Goal: Task Accomplishment & Management: Use online tool/utility

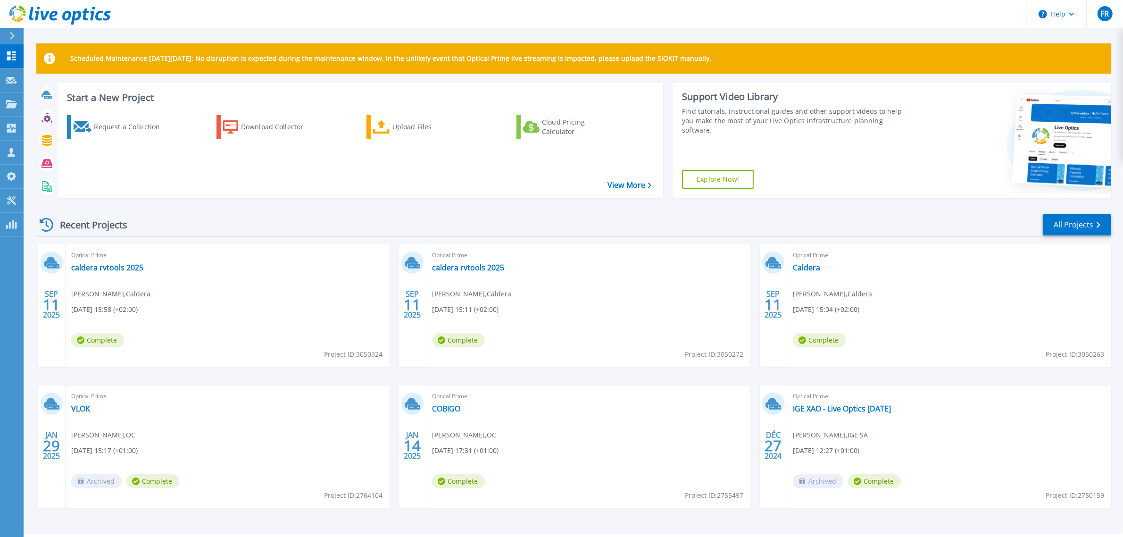
click at [9, 35] on icon at bounding box center [11, 36] width 5 height 8
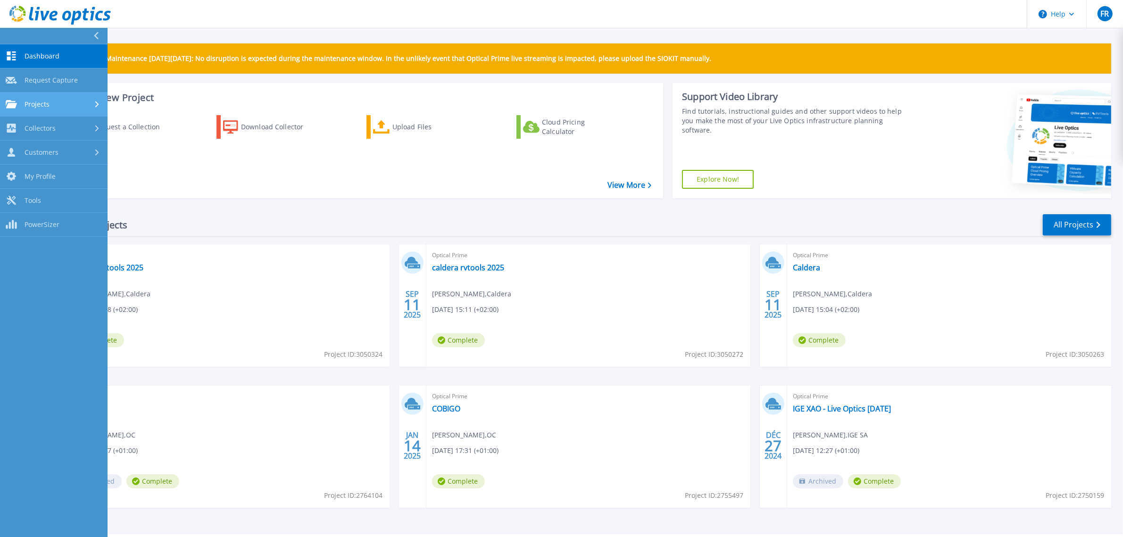
click at [45, 107] on span "Projects" at bounding box center [37, 104] width 25 height 8
click at [48, 156] on link "Upload SIOKIT & Files" at bounding box center [54, 153] width 108 height 24
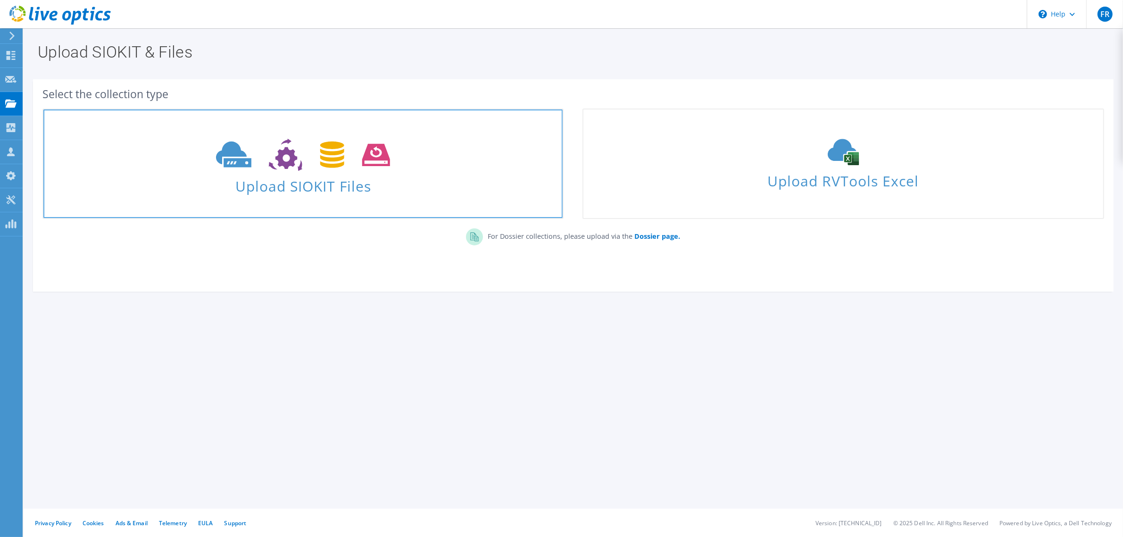
click at [365, 182] on span "Upload SIOKIT Files" at bounding box center [302, 183] width 519 height 20
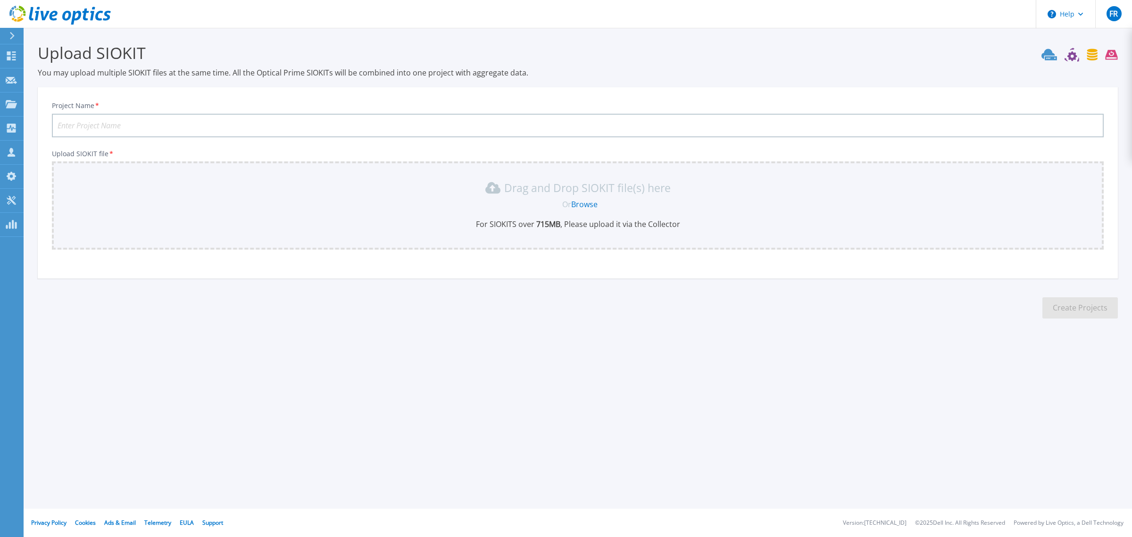
click at [246, 118] on input "Project Name *" at bounding box center [578, 126] width 1052 height 24
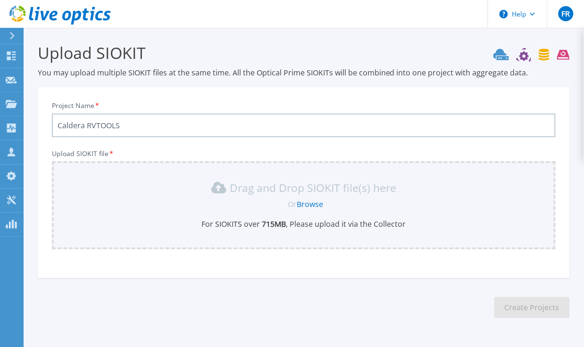
type input "Caldera RVTOOLS"
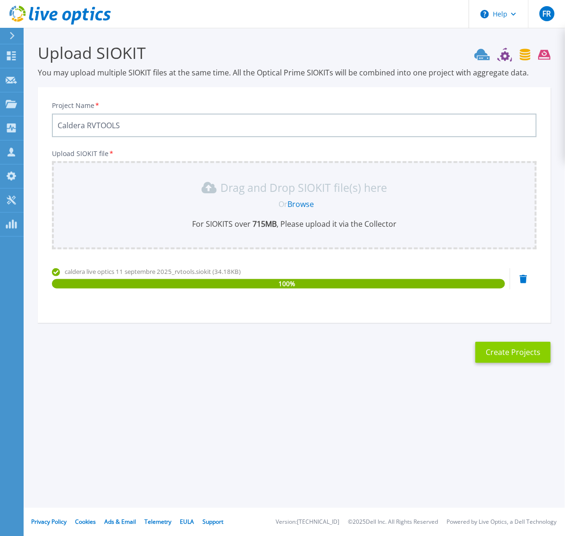
click at [494, 350] on button "Create Projects" at bounding box center [512, 352] width 75 height 21
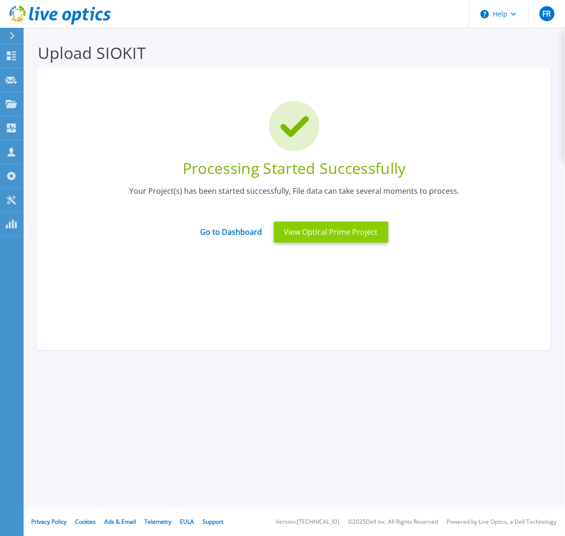
click at [315, 233] on button "View Optical Prime Project" at bounding box center [331, 232] width 115 height 21
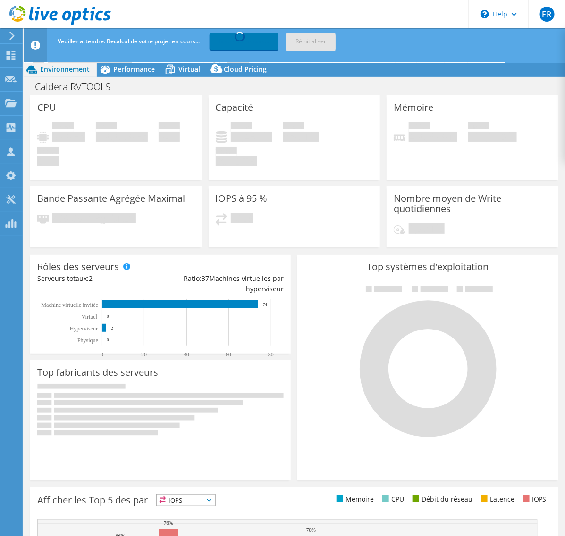
select select "USD"
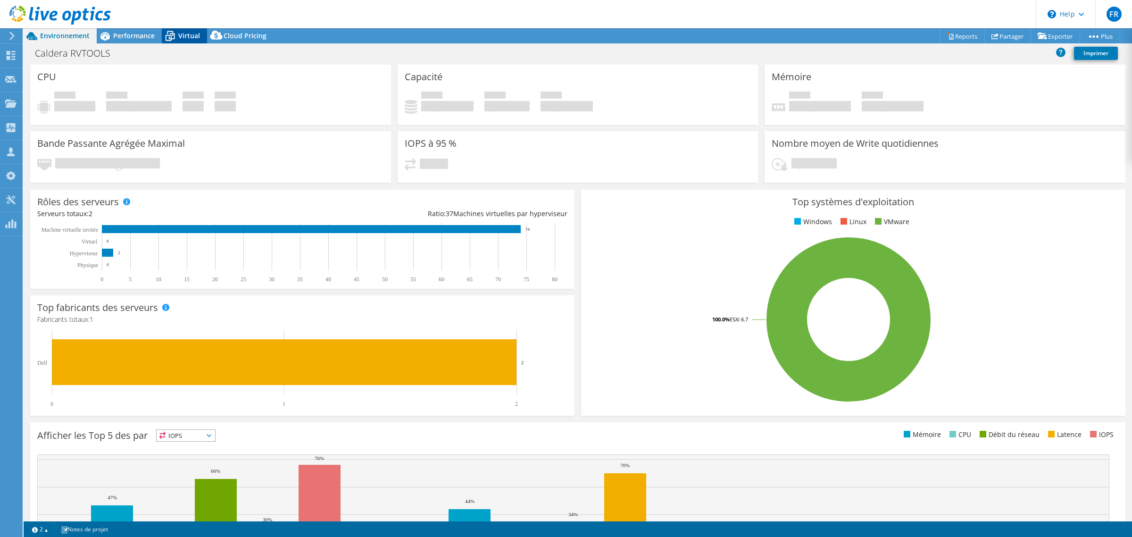
click at [175, 34] on icon at bounding box center [170, 36] width 17 height 17
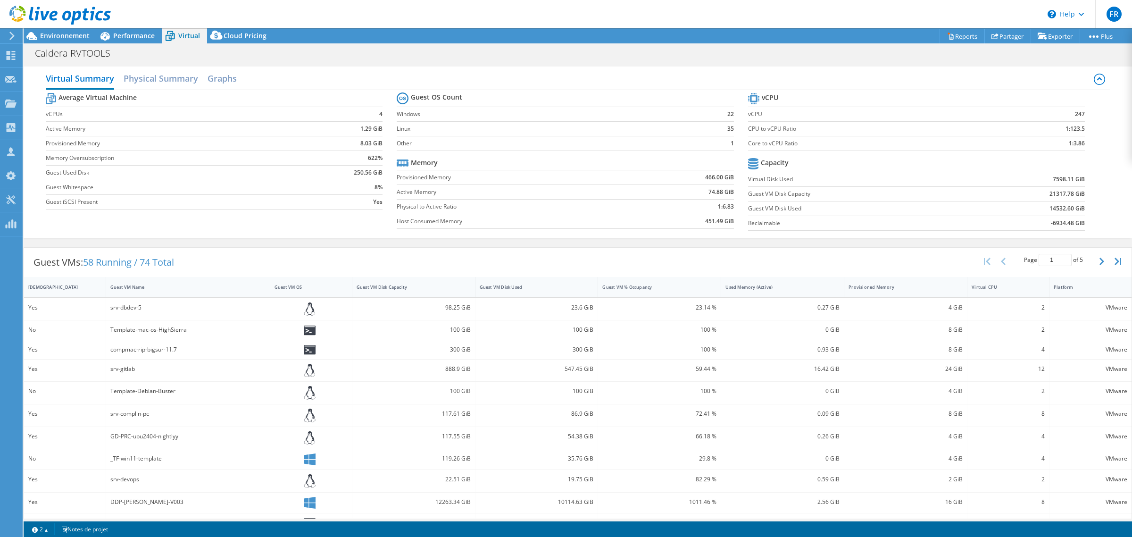
click at [67, 30] on div at bounding box center [55, 16] width 111 height 32
click at [61, 36] on span "Environnement" at bounding box center [65, 35] width 50 height 9
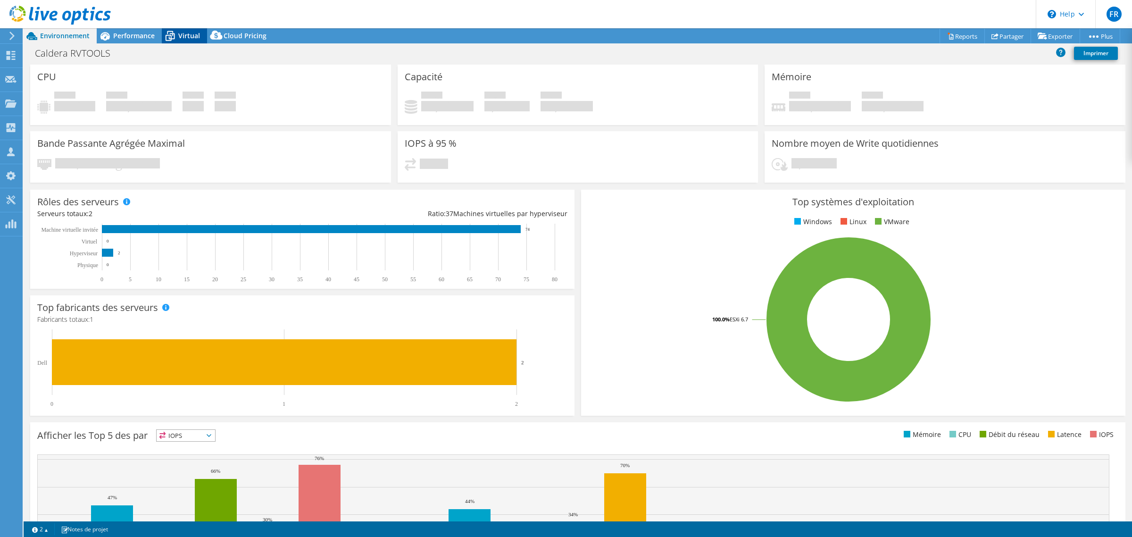
click at [190, 36] on span "Virtual" at bounding box center [189, 35] width 22 height 9
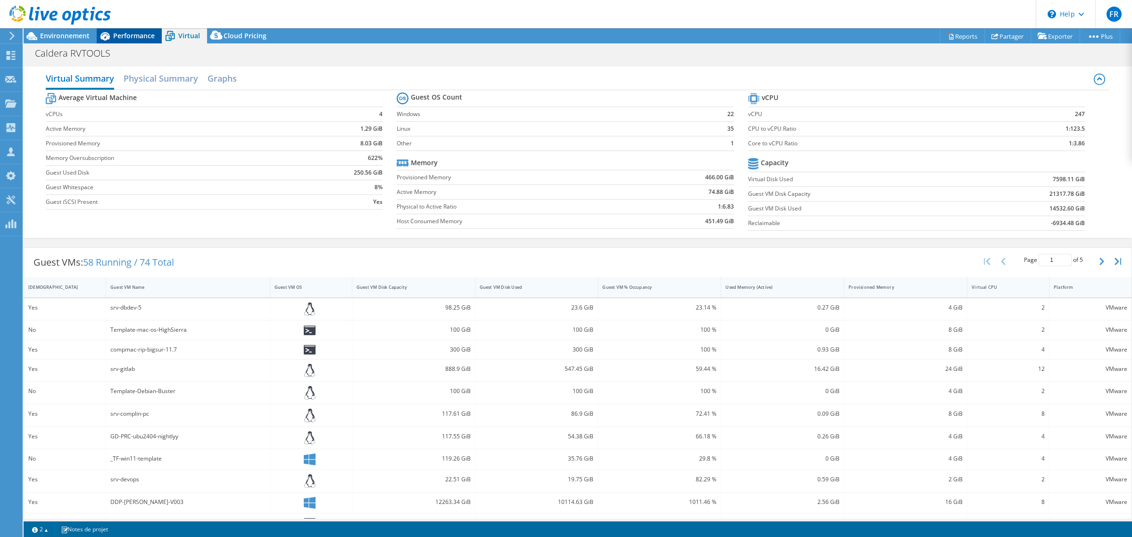
click at [135, 39] on span "Performance" at bounding box center [134, 35] width 42 height 9
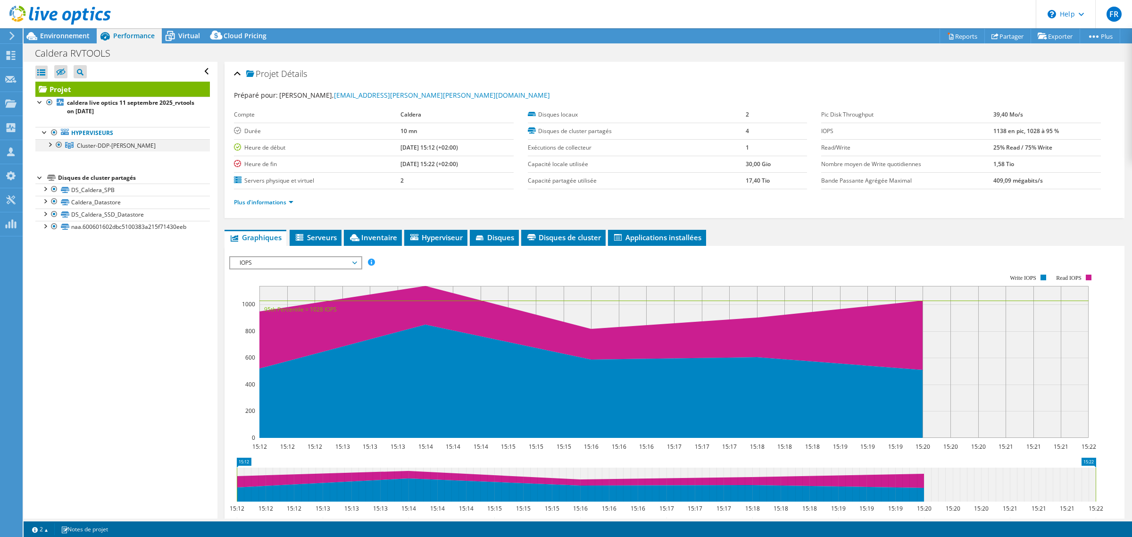
click at [48, 144] on div at bounding box center [49, 143] width 9 height 9
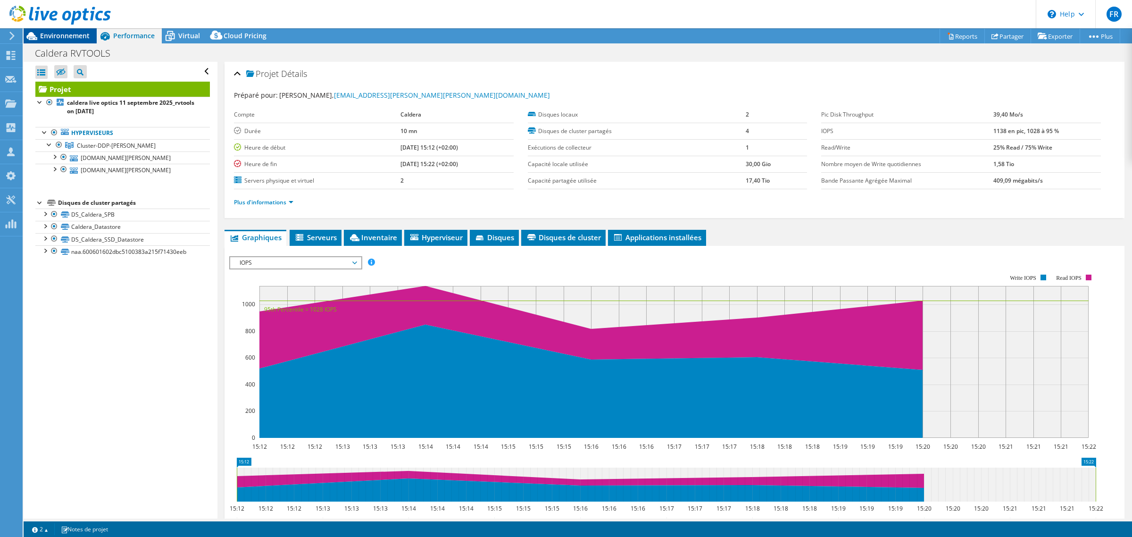
click at [60, 41] on div "Environnement" at bounding box center [60, 35] width 73 height 15
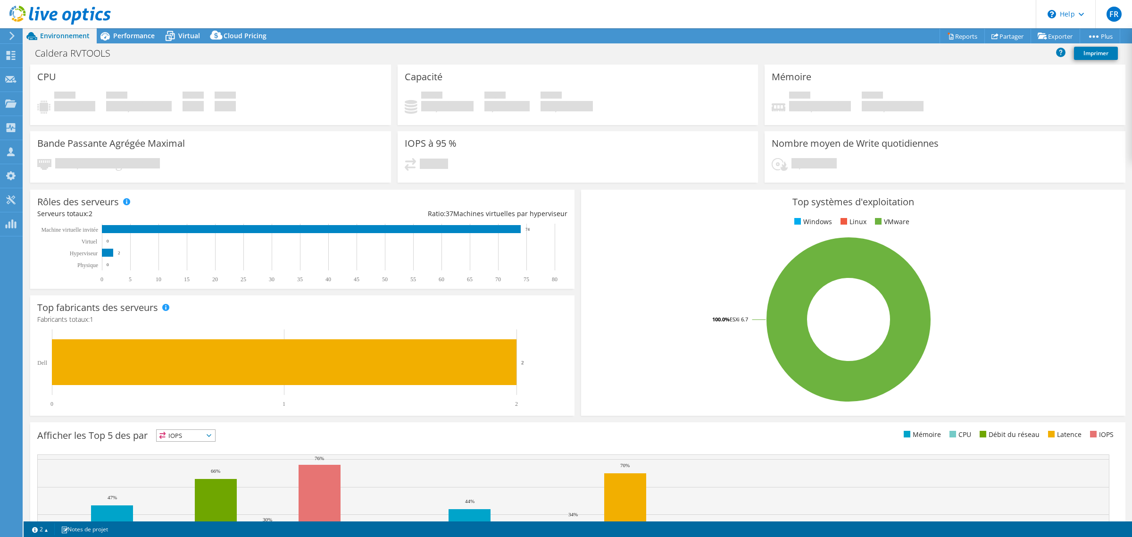
click at [11, 32] on icon at bounding box center [11, 36] width 7 height 8
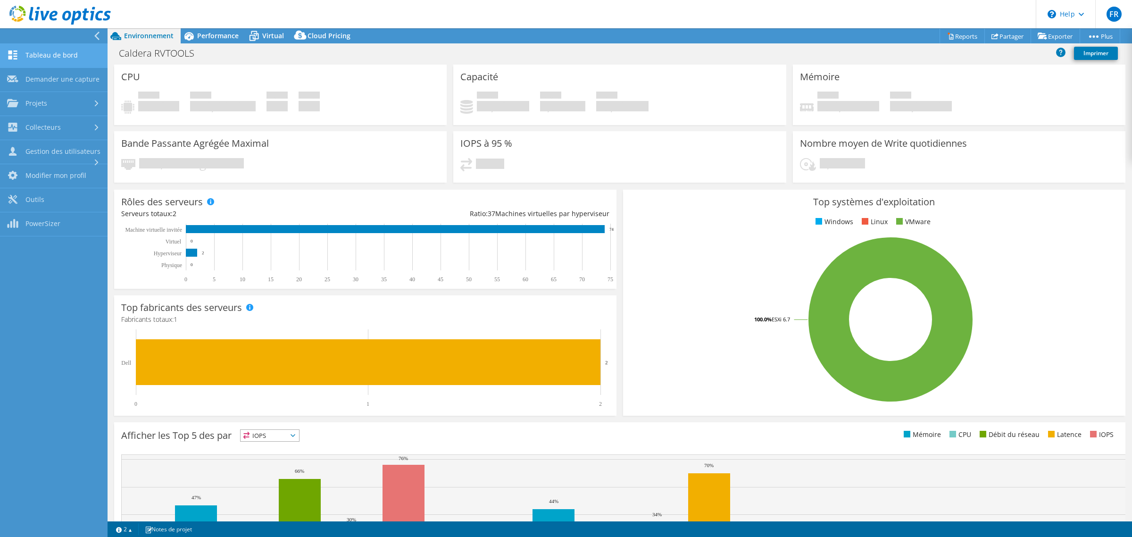
click at [44, 58] on link "Tableau de bord" at bounding box center [54, 56] width 108 height 24
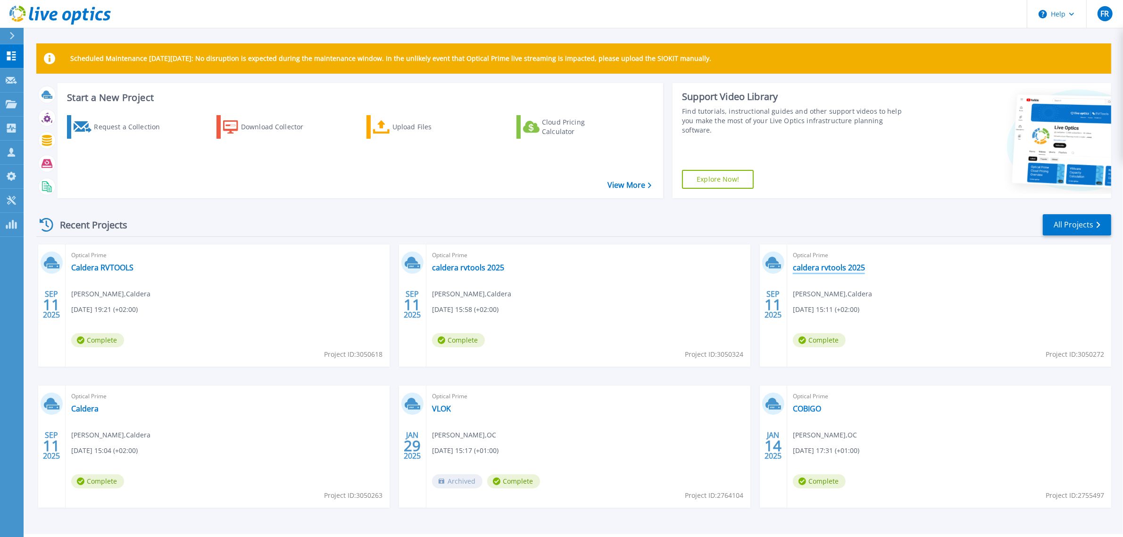
click at [836, 269] on link "caldera rvtools 2025" at bounding box center [829, 267] width 72 height 9
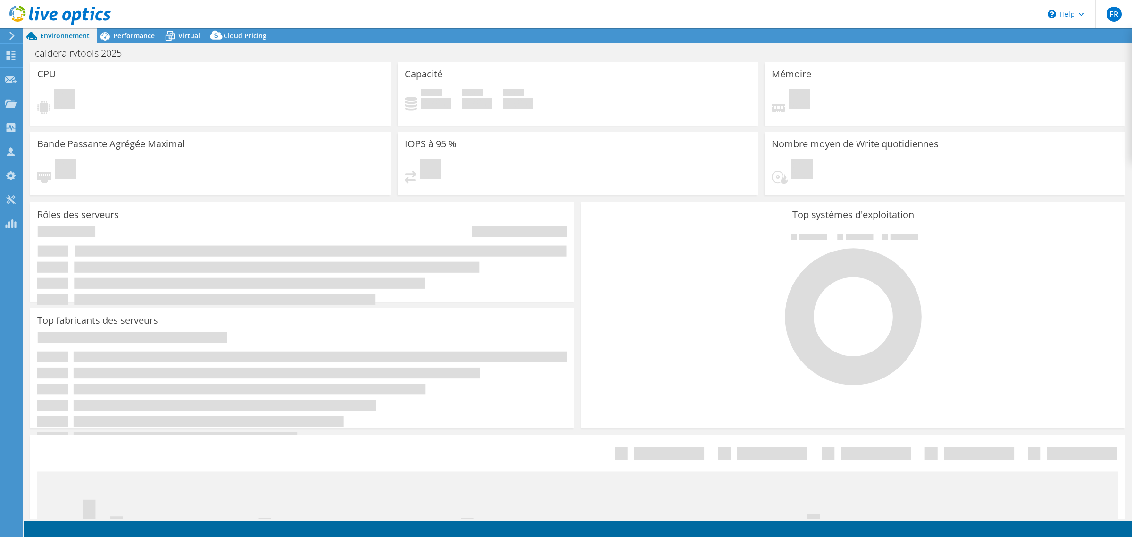
select select "USD"
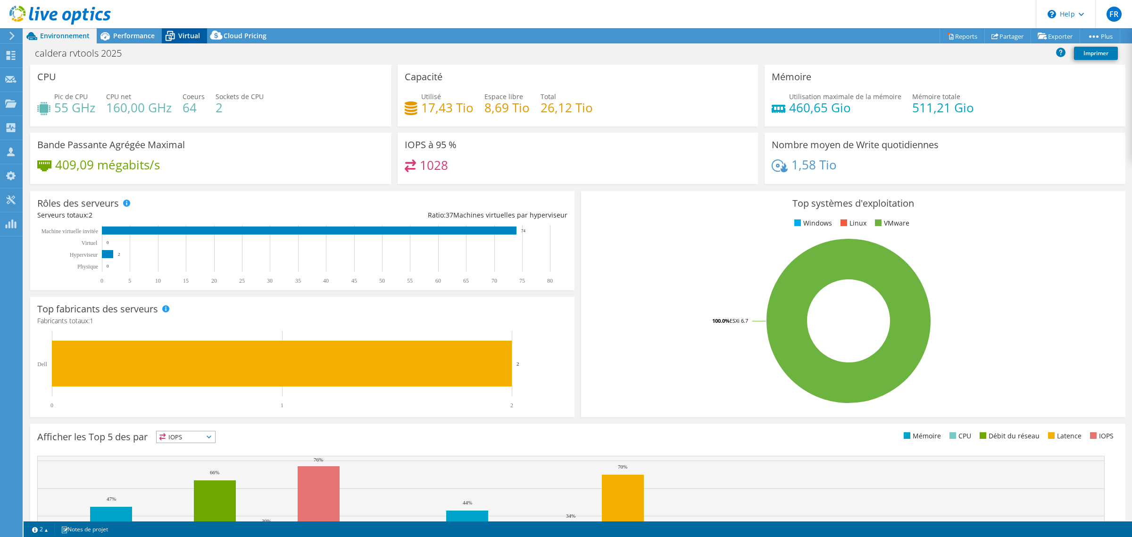
click at [179, 38] on span "Virtual" at bounding box center [189, 35] width 22 height 9
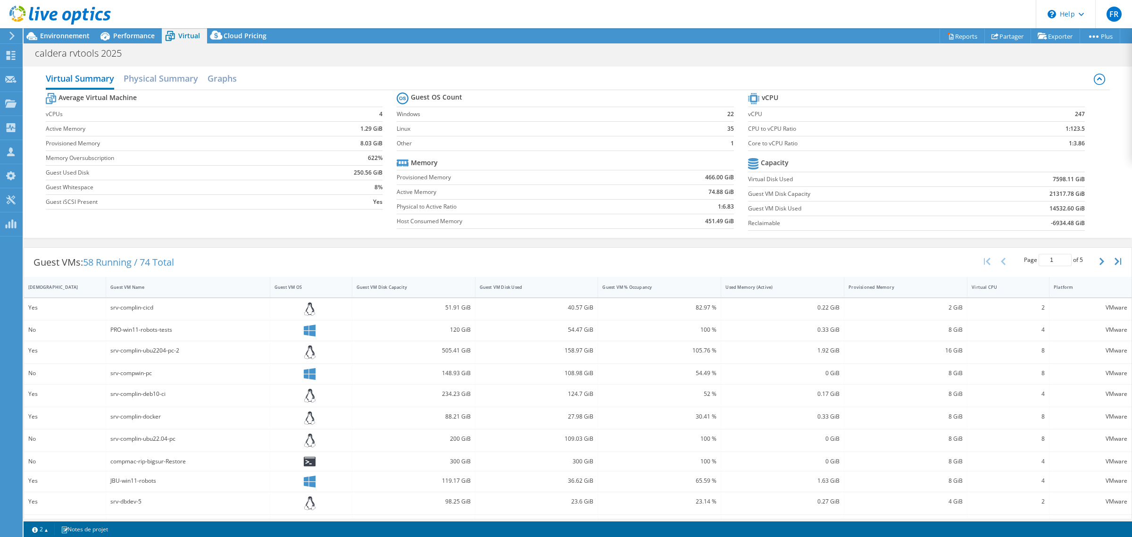
scroll to position [109, 0]
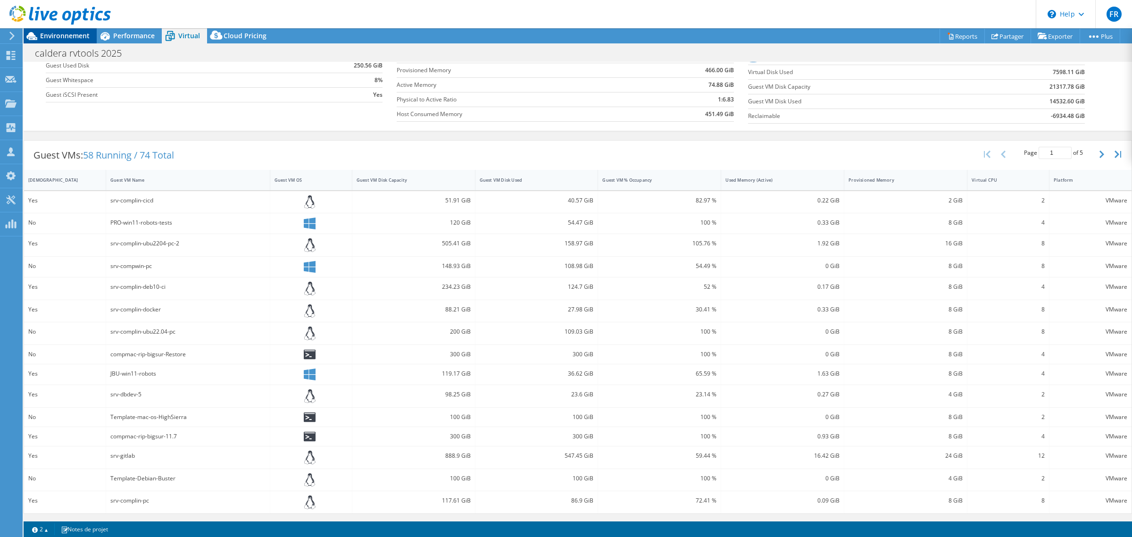
click at [73, 38] on span "Environnement" at bounding box center [65, 35] width 50 height 9
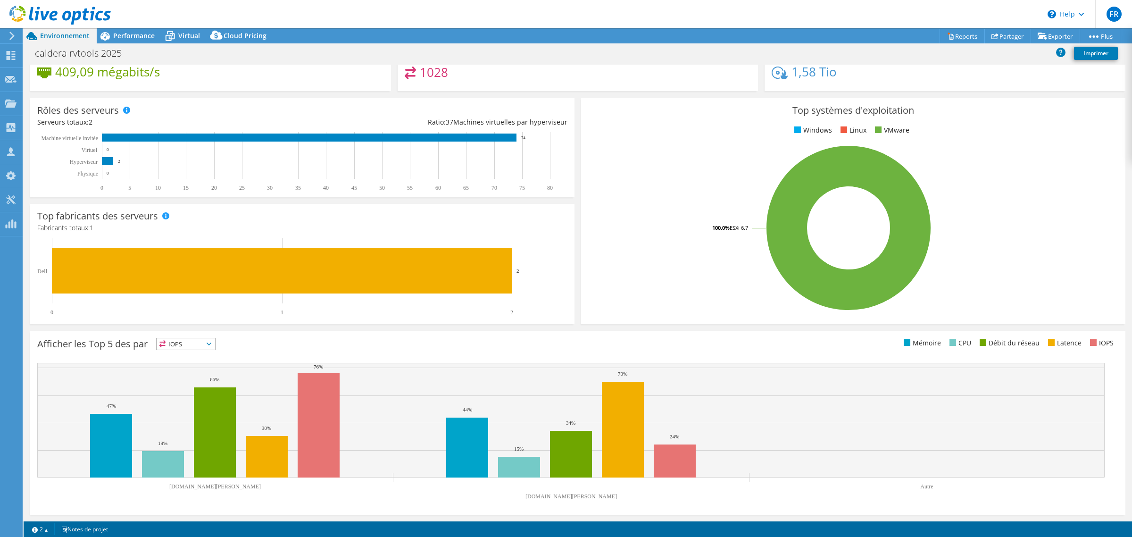
scroll to position [92, 0]
click at [10, 56] on use at bounding box center [11, 55] width 9 height 9
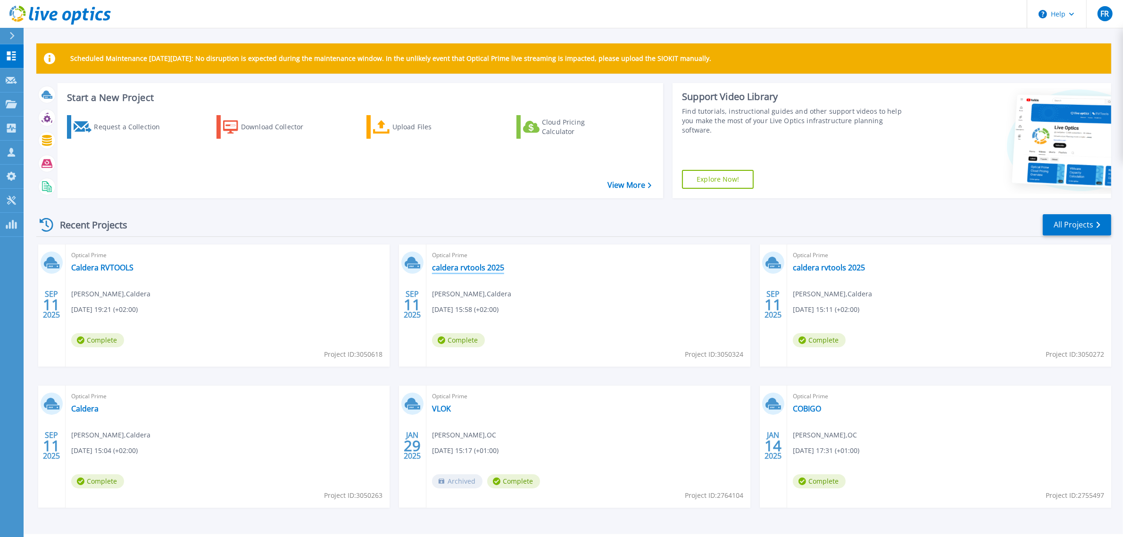
click at [457, 266] on link "caldera rvtools 2025" at bounding box center [468, 267] width 72 height 9
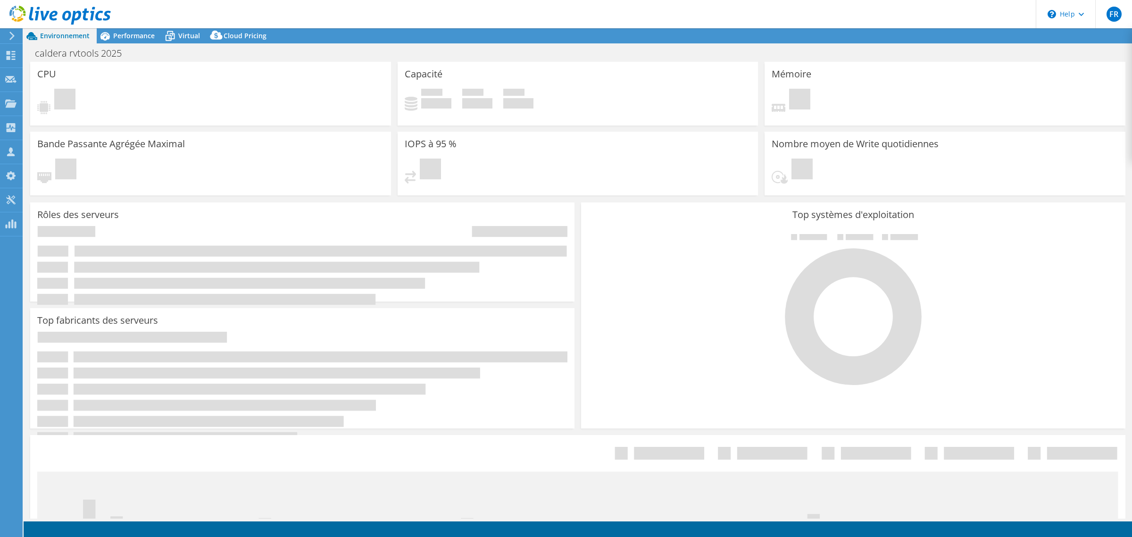
select select "USD"
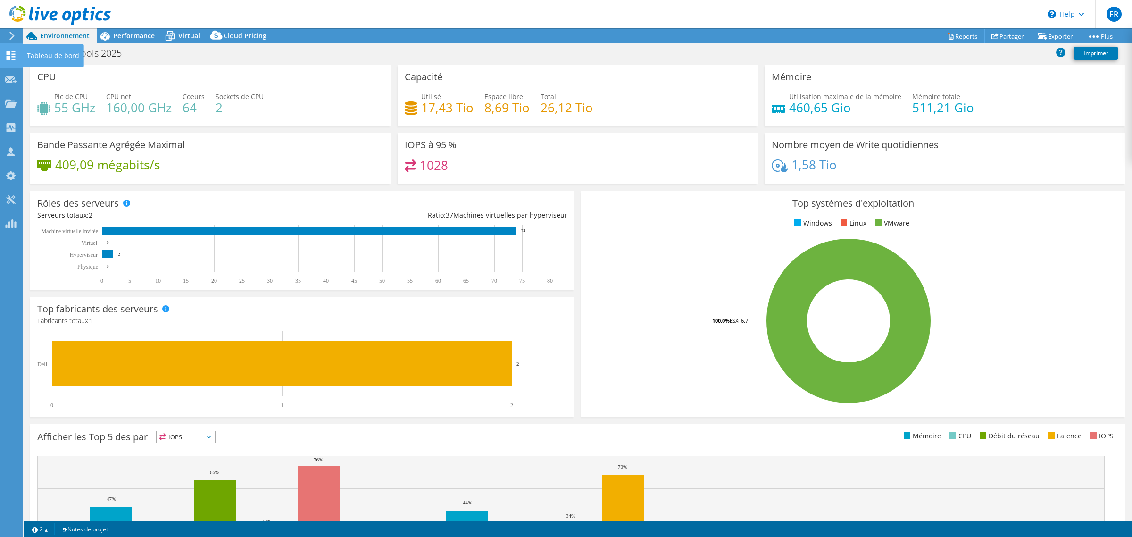
click at [25, 55] on div "Tableau de bord" at bounding box center [53, 56] width 62 height 24
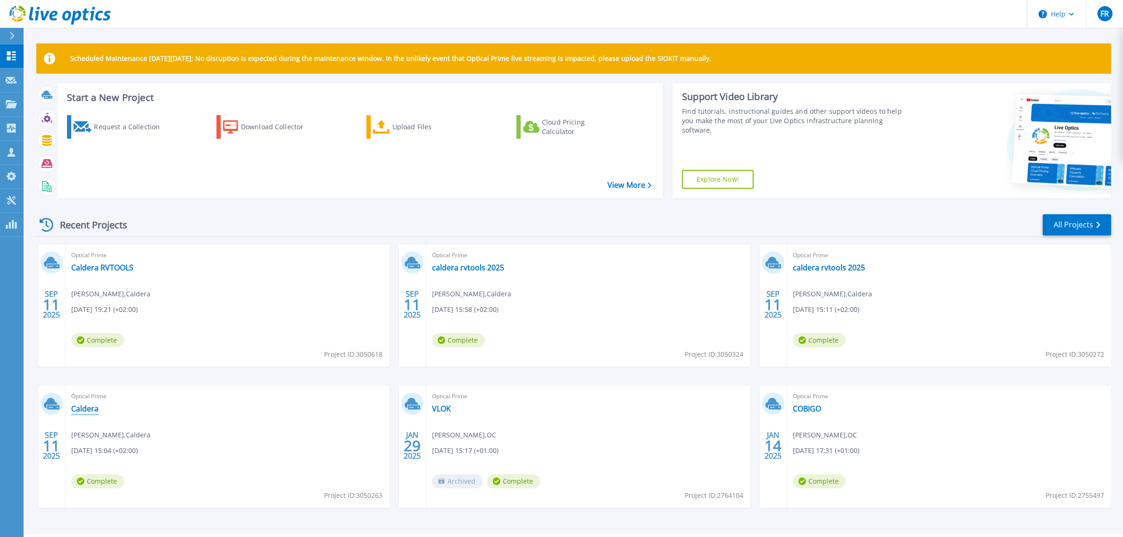
click at [86, 409] on link "Caldera" at bounding box center [84, 408] width 27 height 9
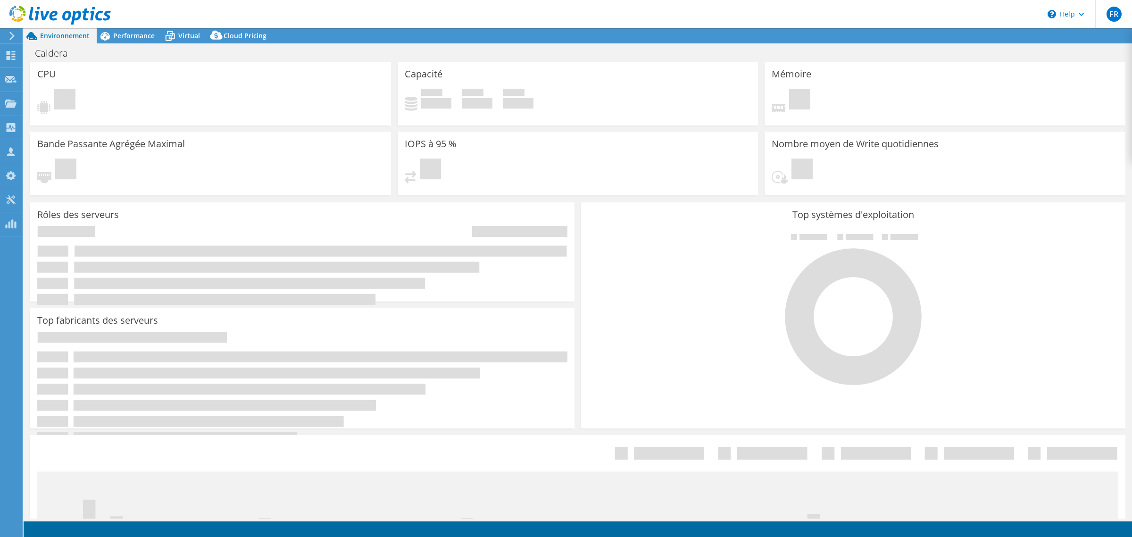
select select "USD"
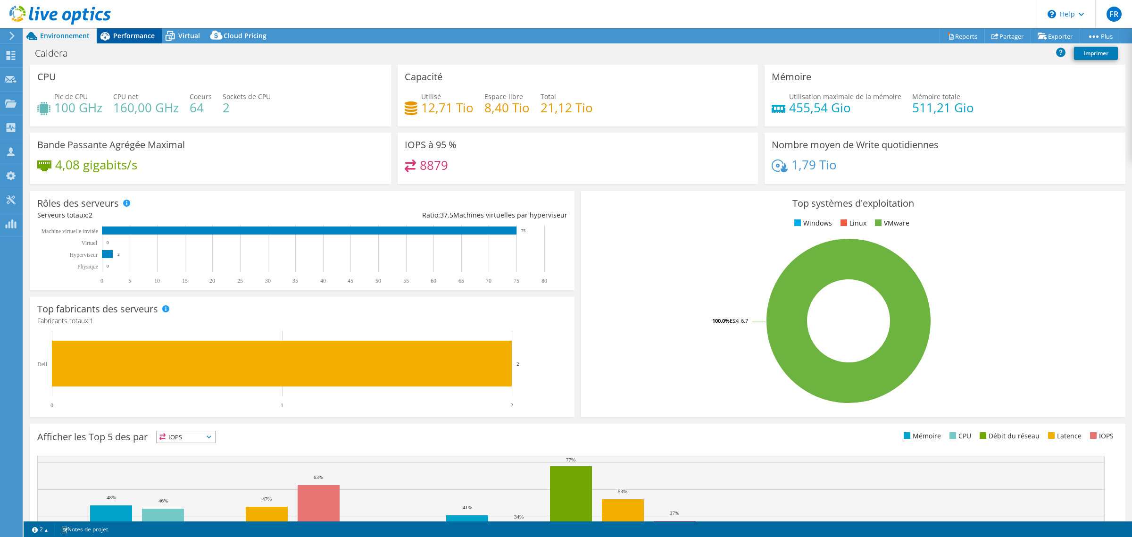
click at [141, 33] on span "Performance" at bounding box center [134, 35] width 42 height 9
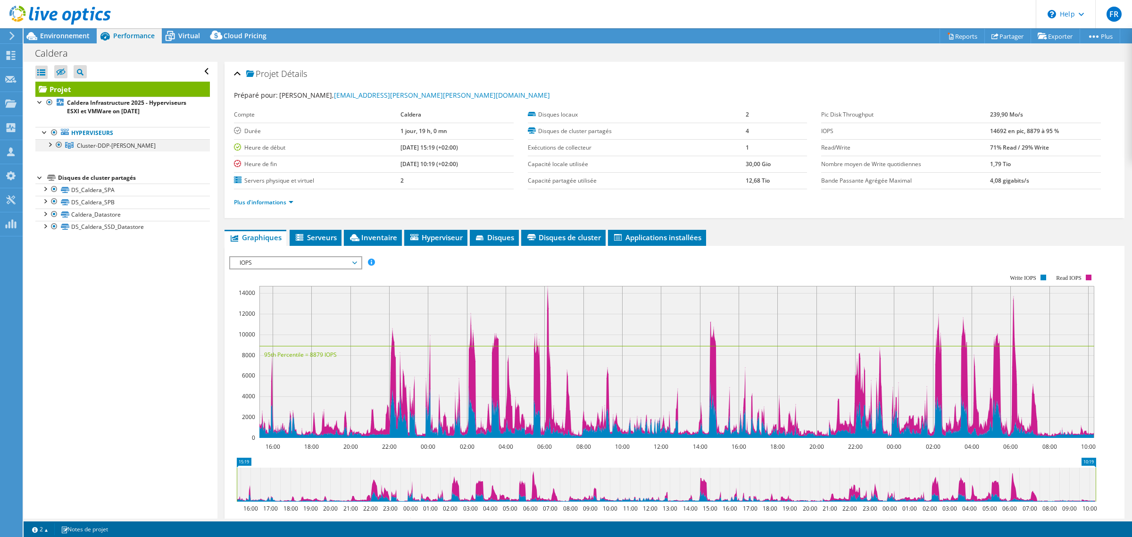
click at [48, 144] on div at bounding box center [49, 143] width 9 height 9
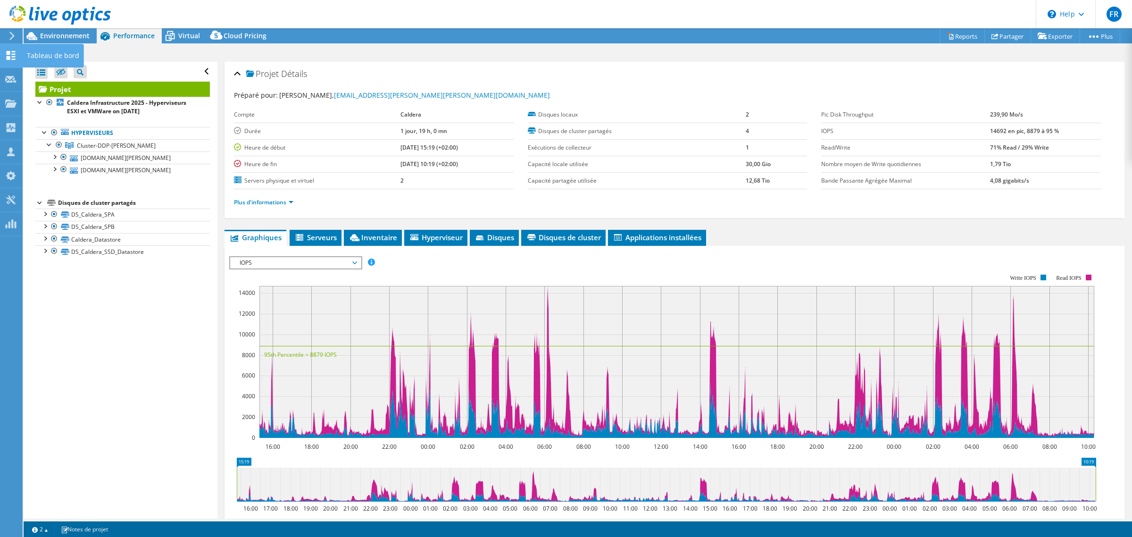
click at [12, 53] on icon at bounding box center [10, 55] width 11 height 9
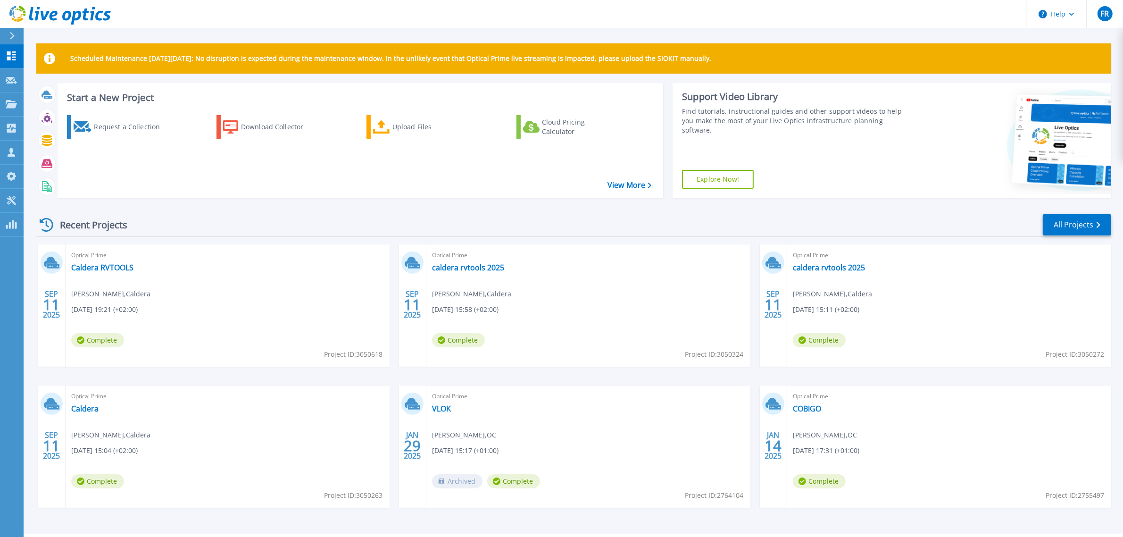
click at [10, 38] on icon at bounding box center [11, 36] width 5 height 8
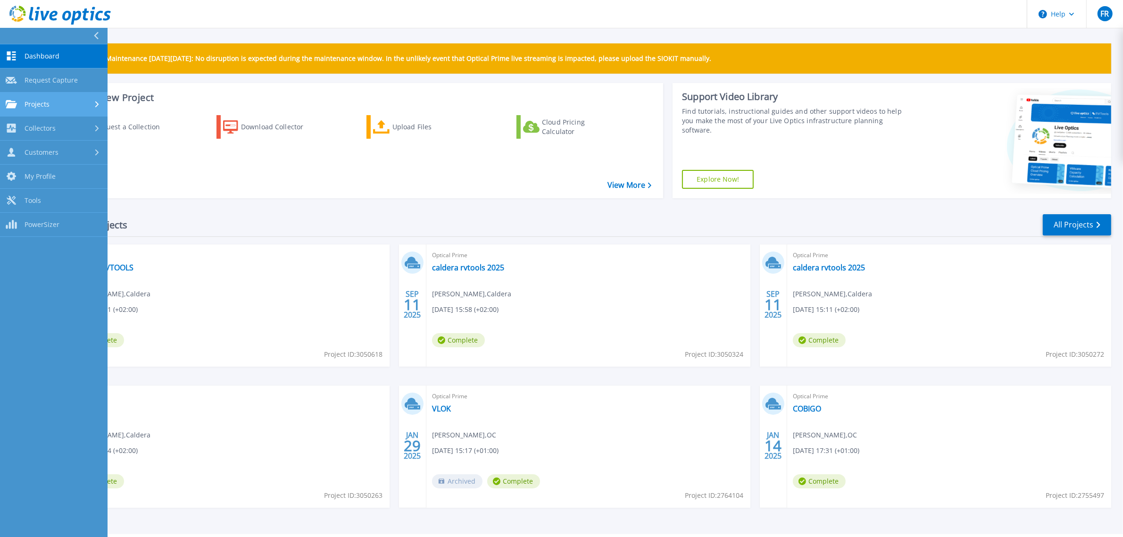
click at [60, 105] on div "Projects" at bounding box center [54, 104] width 96 height 8
click at [71, 152] on link "Upload SIOKIT & Files" at bounding box center [54, 153] width 108 height 24
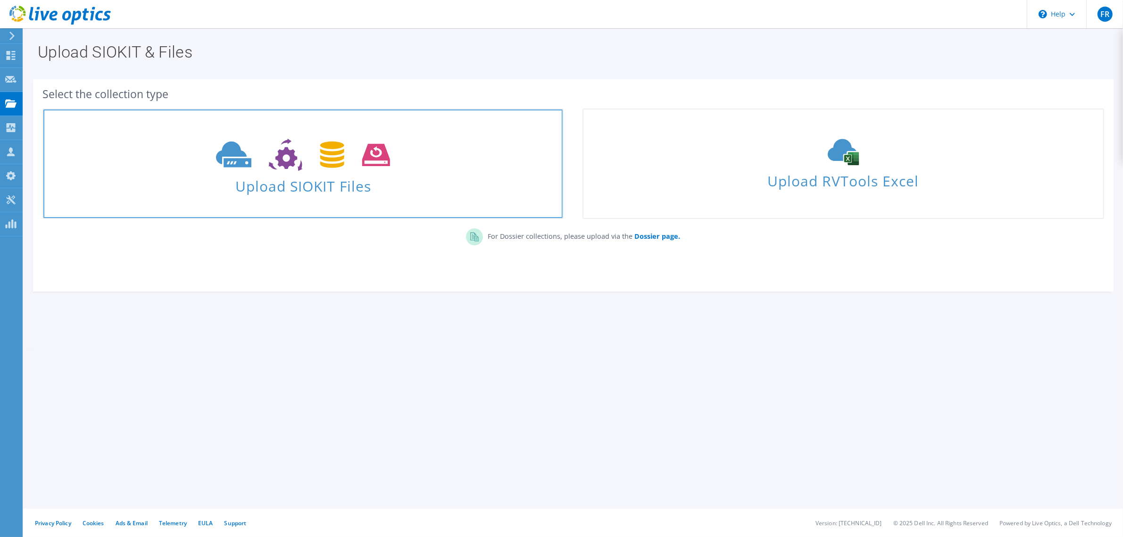
click at [308, 159] on icon at bounding box center [303, 155] width 174 height 33
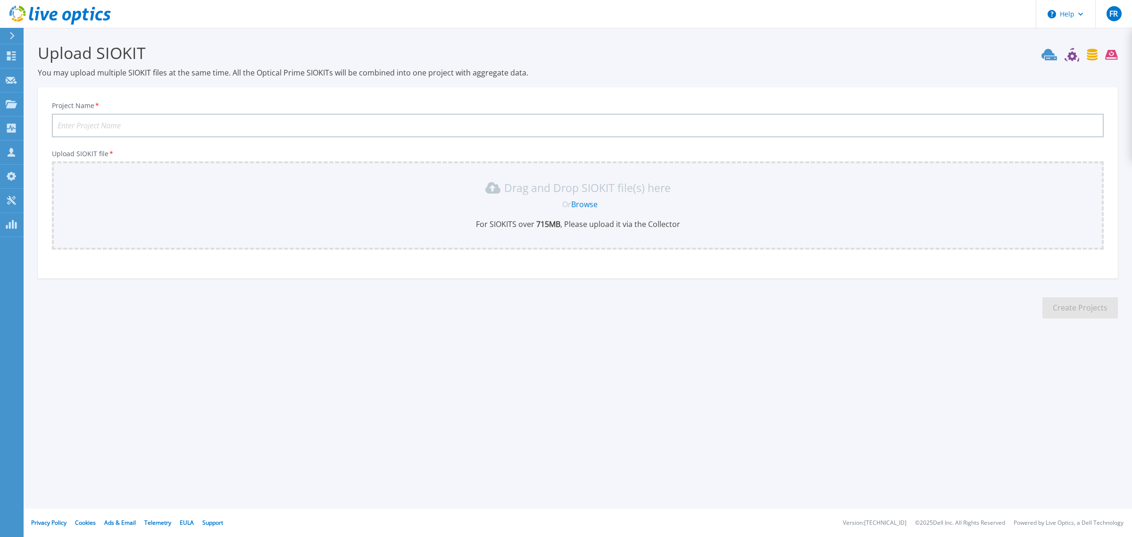
click at [350, 124] on input "Project Name *" at bounding box center [578, 126] width 1052 height 24
type input "Caldera Unity"
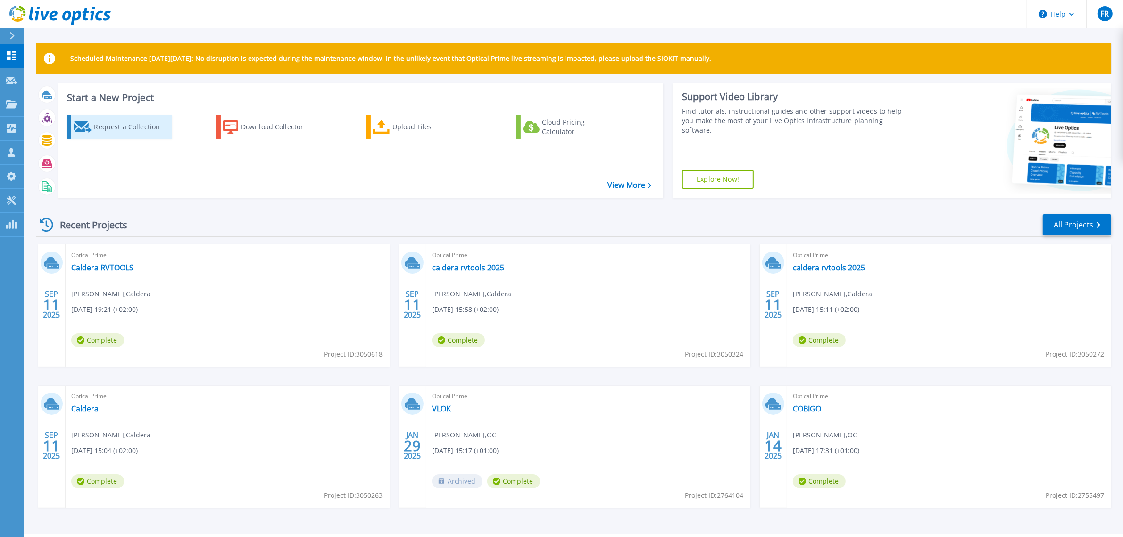
click at [119, 133] on div "Request a Collection" at bounding box center [131, 126] width 75 height 19
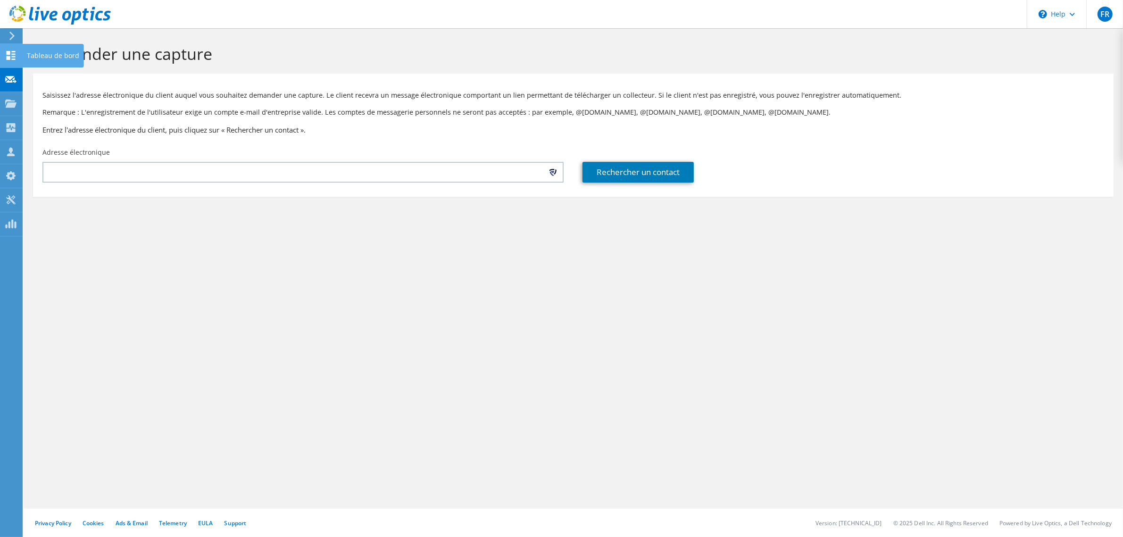
click at [14, 58] on use at bounding box center [11, 55] width 9 height 9
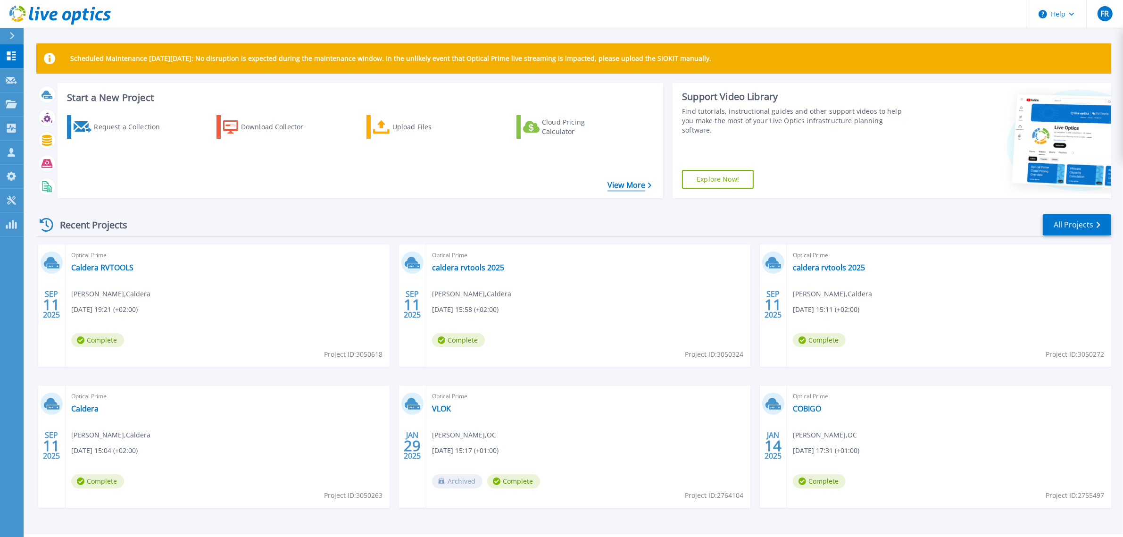
click at [628, 187] on link "View More" at bounding box center [630, 185] width 44 height 9
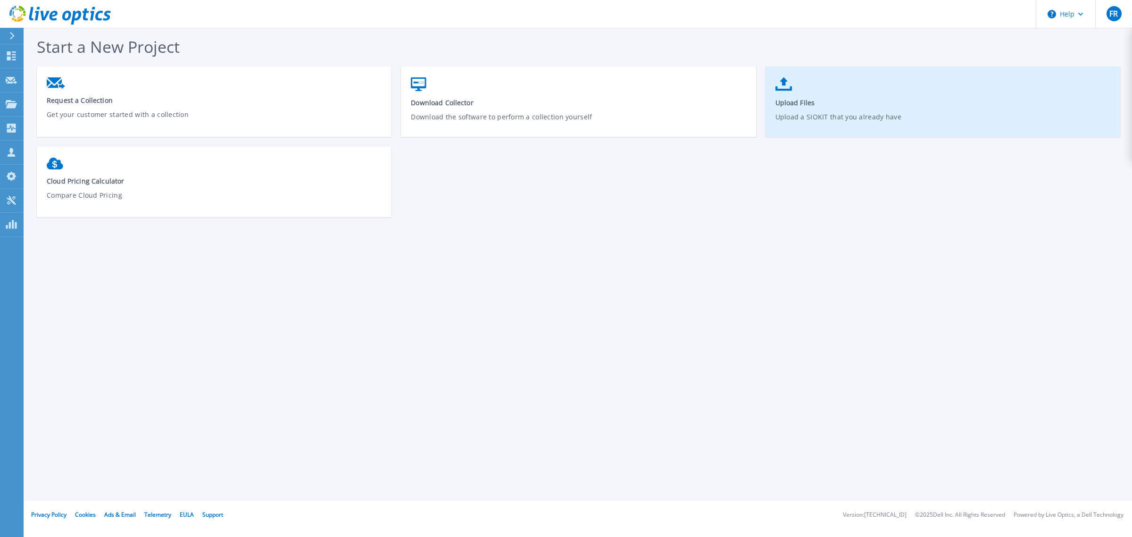
click at [904, 98] on span "Upload Files" at bounding box center [942, 102] width 335 height 9
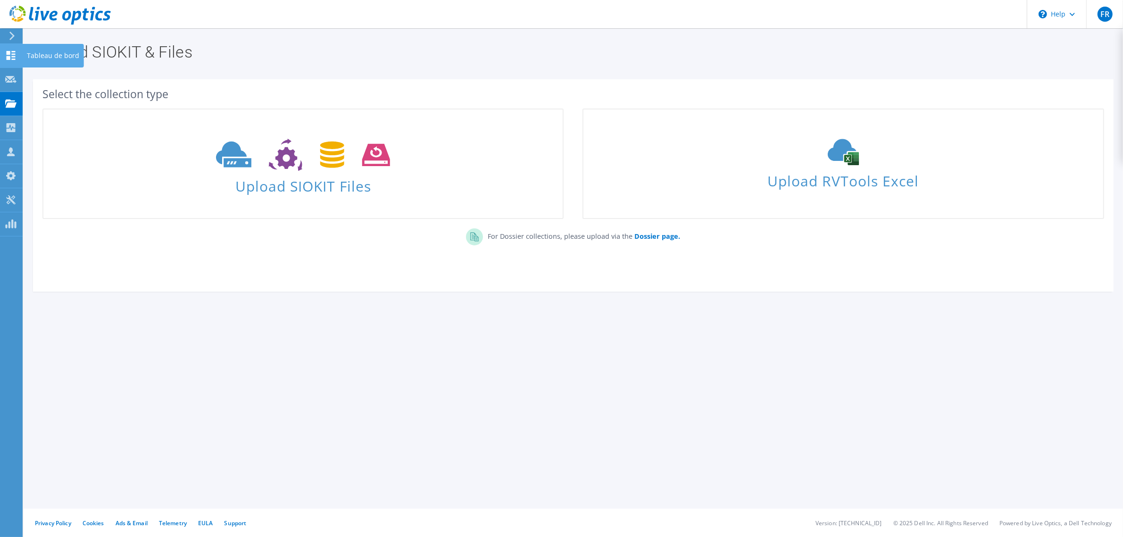
click at [11, 55] on icon at bounding box center [10, 55] width 11 height 9
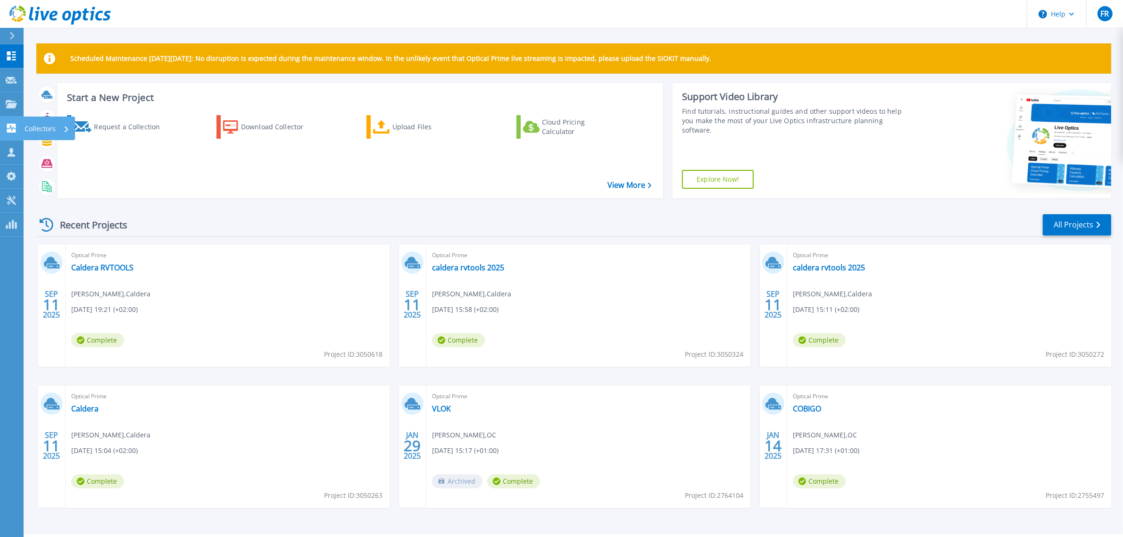
click at [8, 121] on link "Collectors Collectors" at bounding box center [12, 129] width 24 height 24
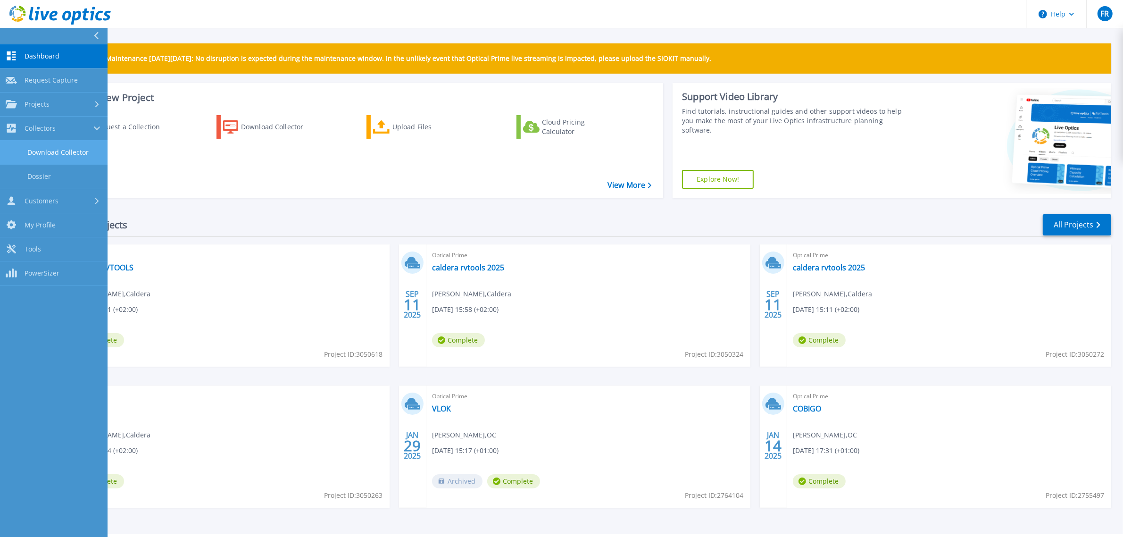
click at [45, 150] on link "Download Collector" at bounding box center [54, 153] width 108 height 24
